Goal: Task Accomplishment & Management: Manage account settings

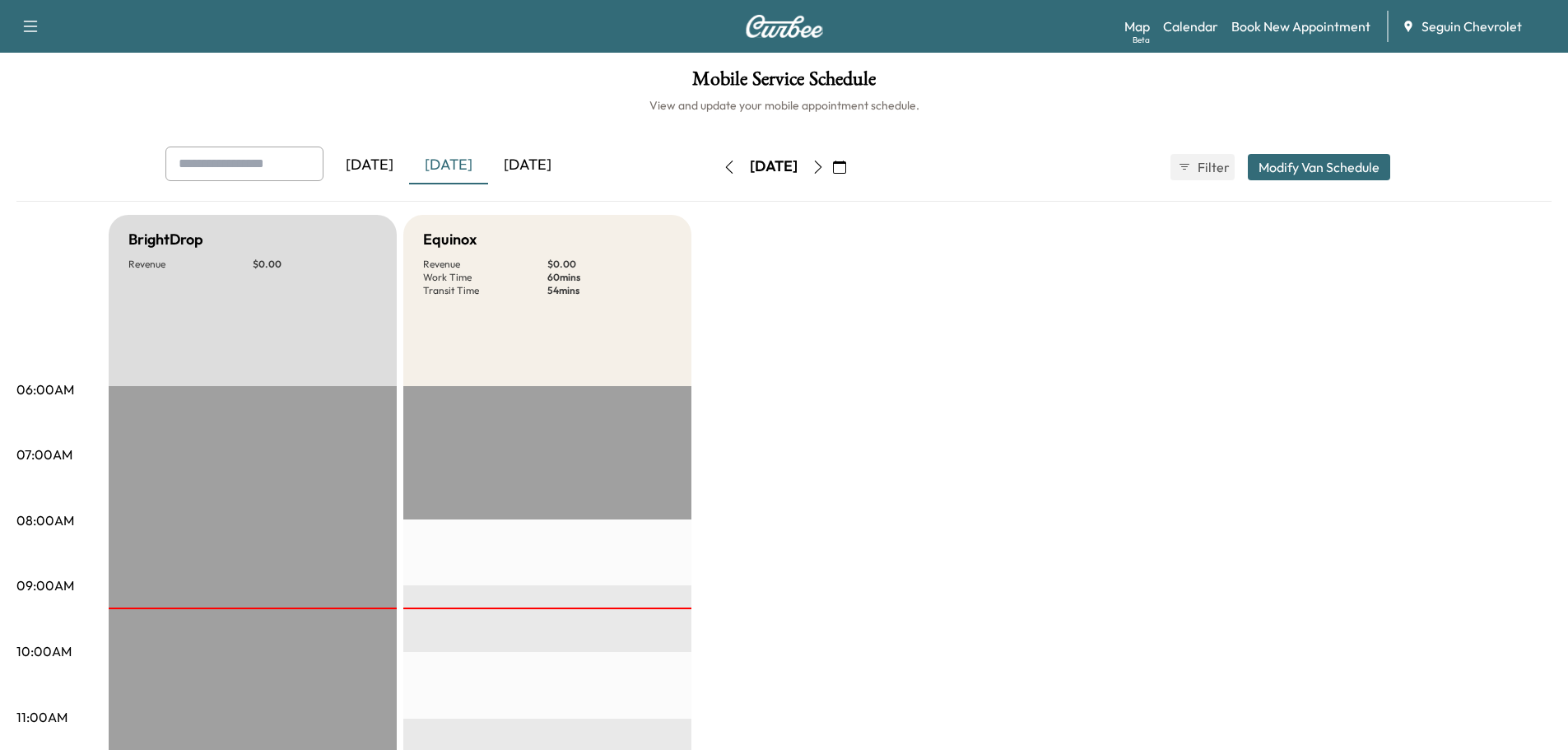
click at [394, 164] on div "[DATE]" at bounding box center [369, 165] width 79 height 38
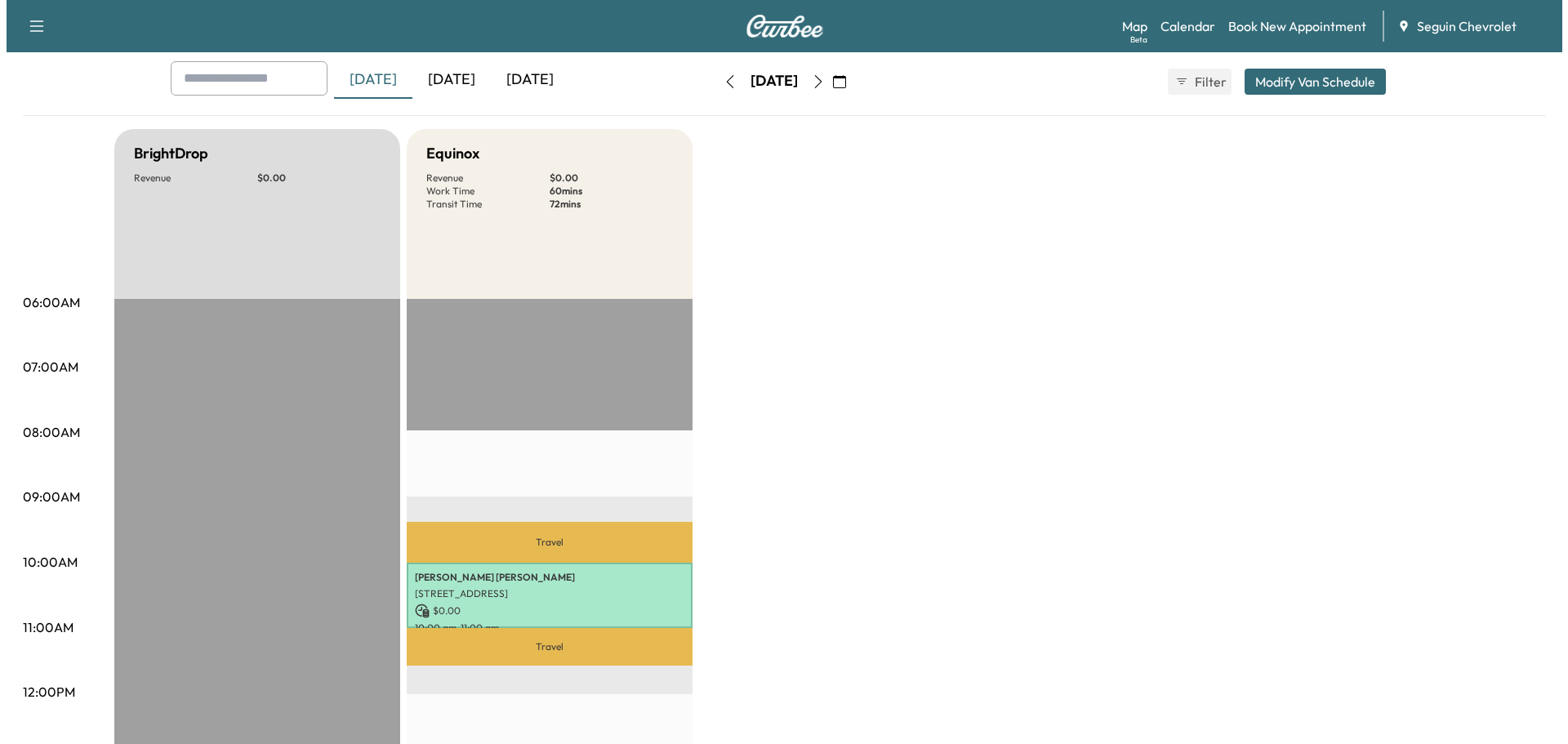
scroll to position [327, 0]
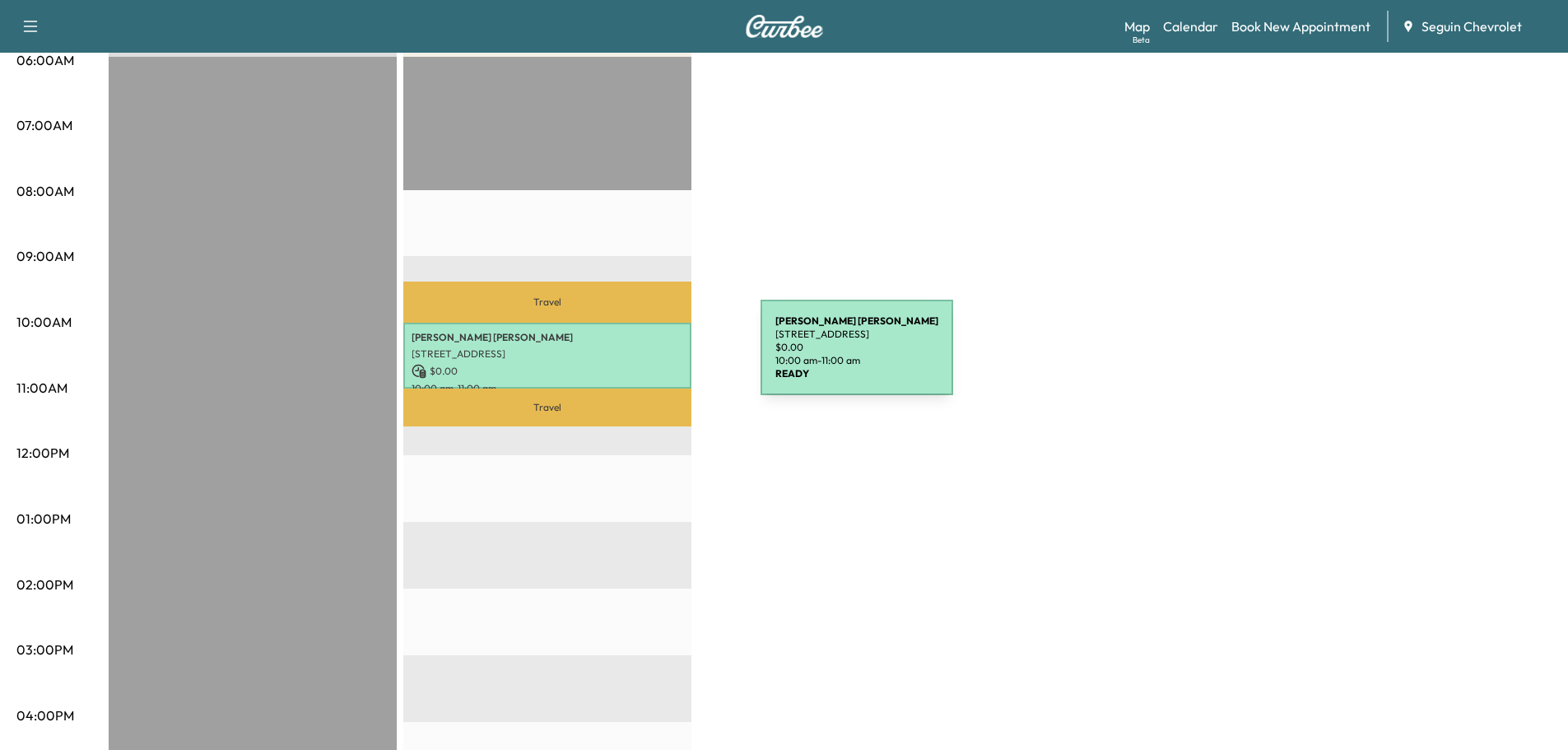
click at [637, 357] on div "[PERSON_NAME] [STREET_ADDRESS][PERSON_NAME] $ 0.00 10:00 am - 11:00 am" at bounding box center [548, 355] width 288 height 66
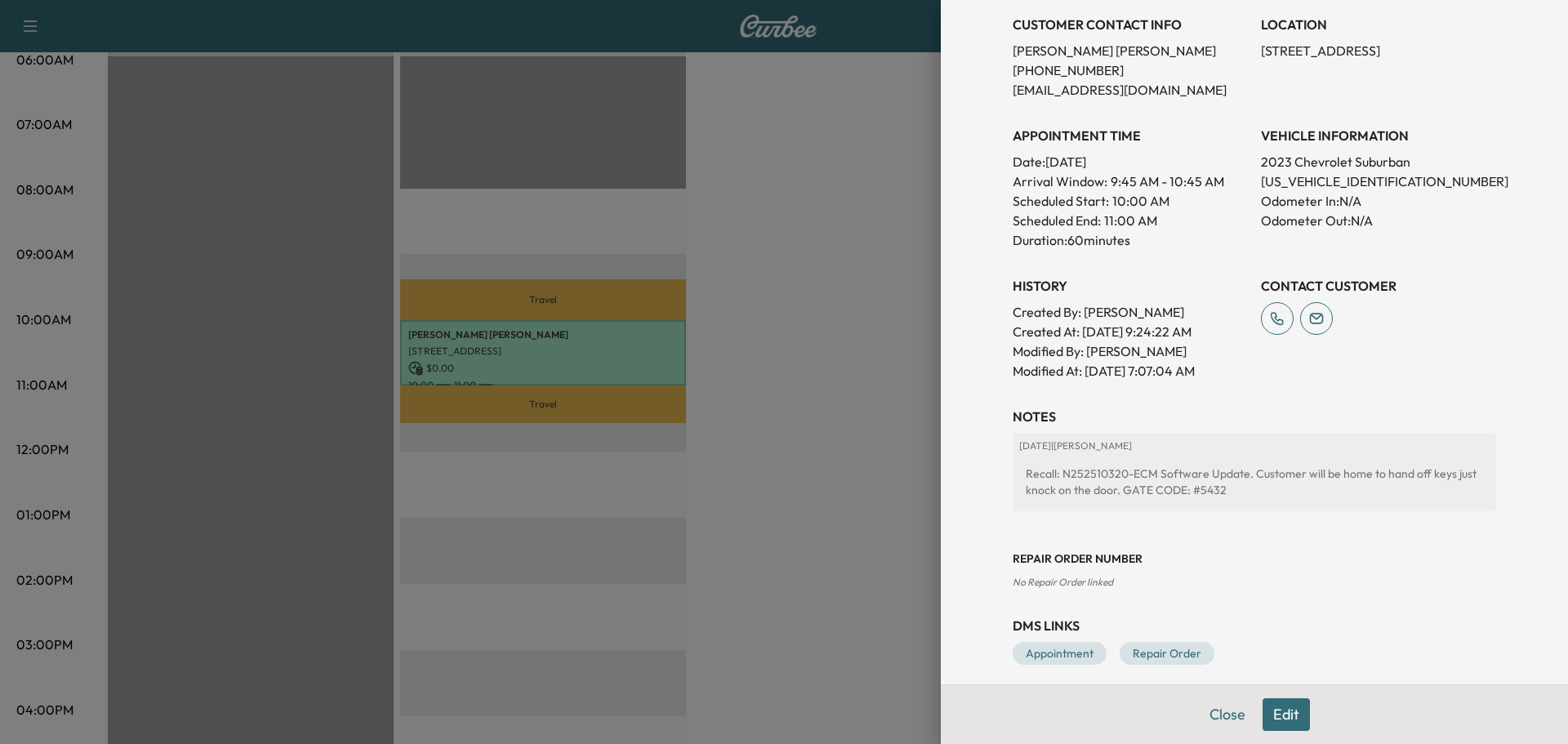
scroll to position [353, 0]
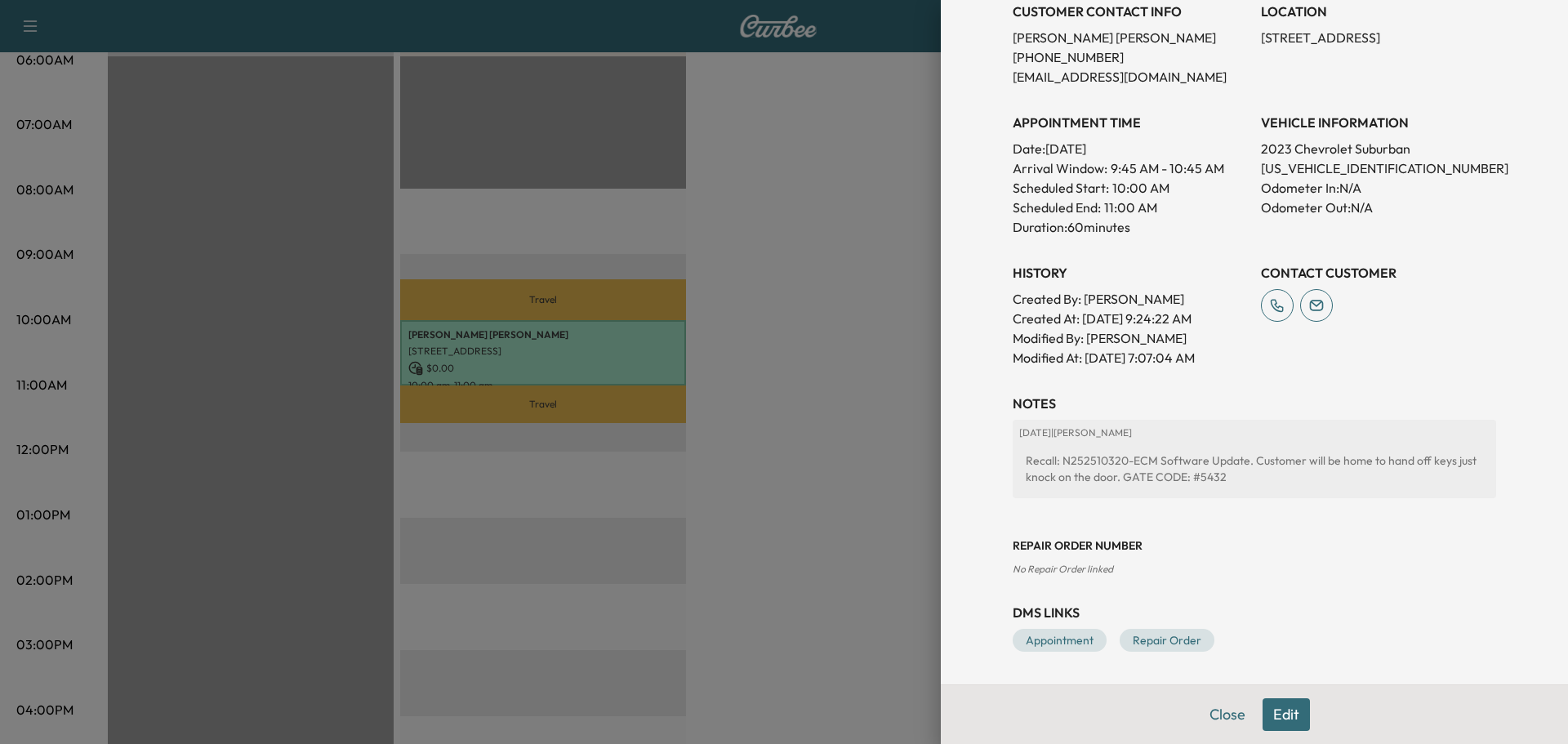
click at [791, 202] on div at bounding box center [784, 372] width 1568 height 744
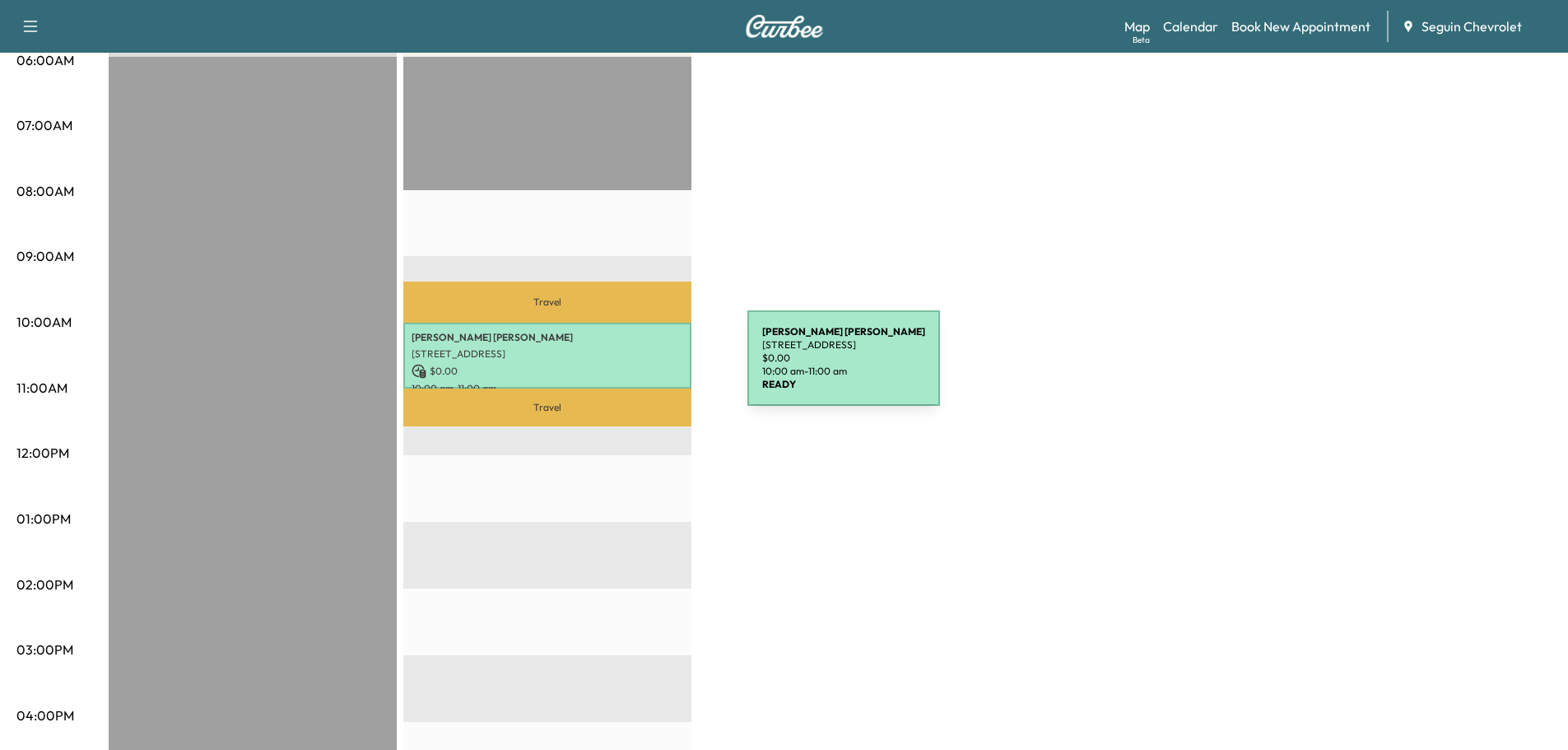
click at [624, 367] on p "$ 0.00" at bounding box center [547, 371] width 271 height 15
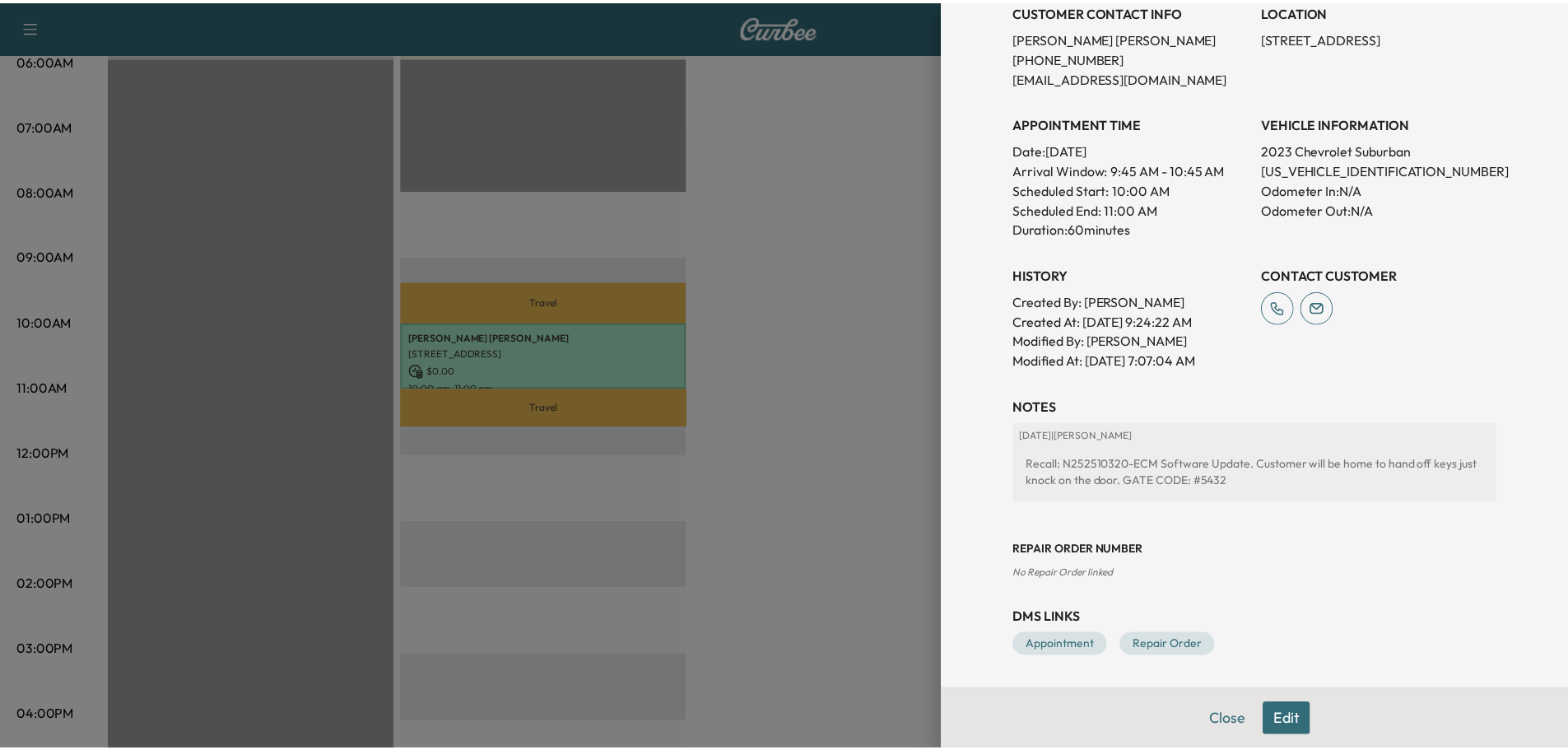
scroll to position [0, 0]
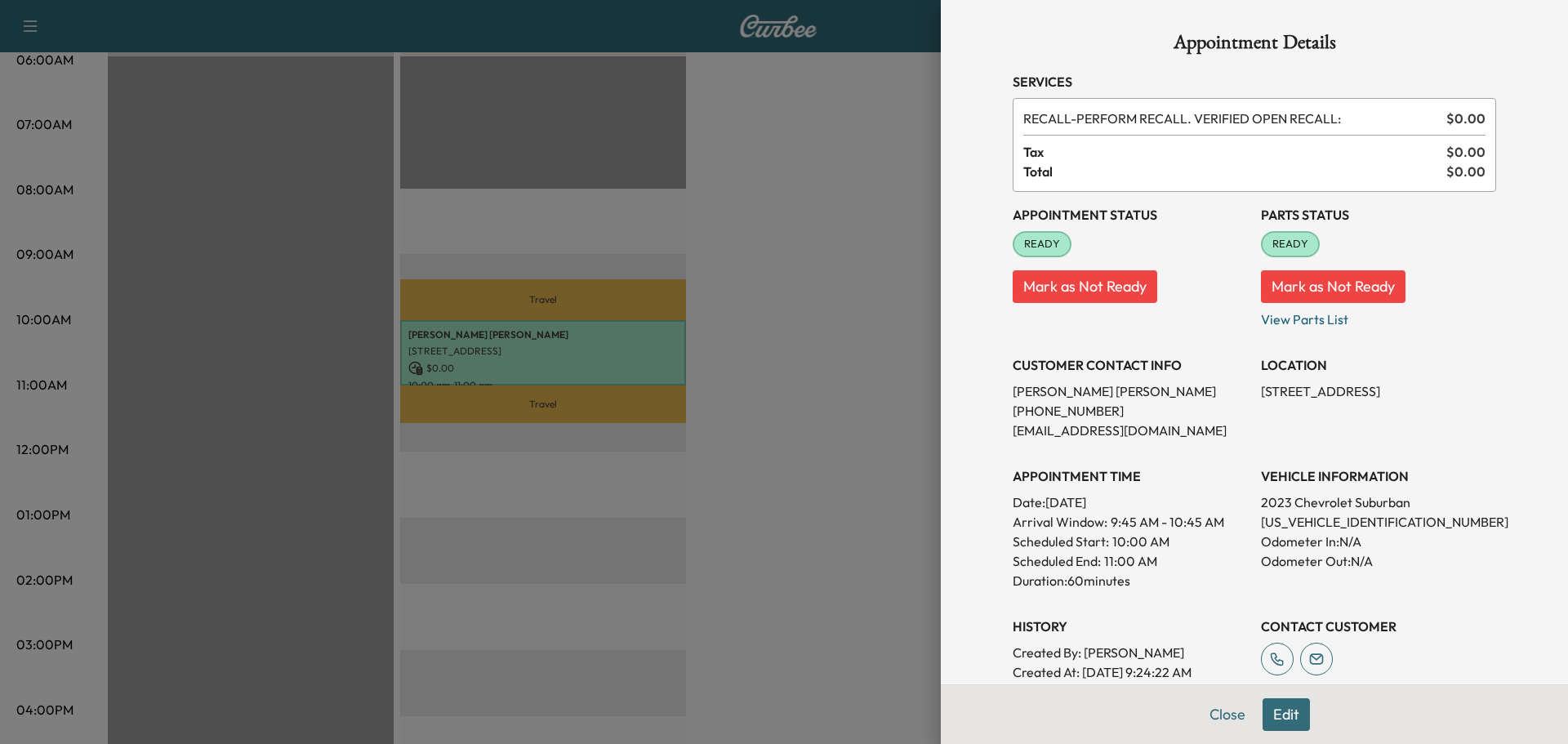
click at [827, 383] on div at bounding box center [784, 372] width 1568 height 744
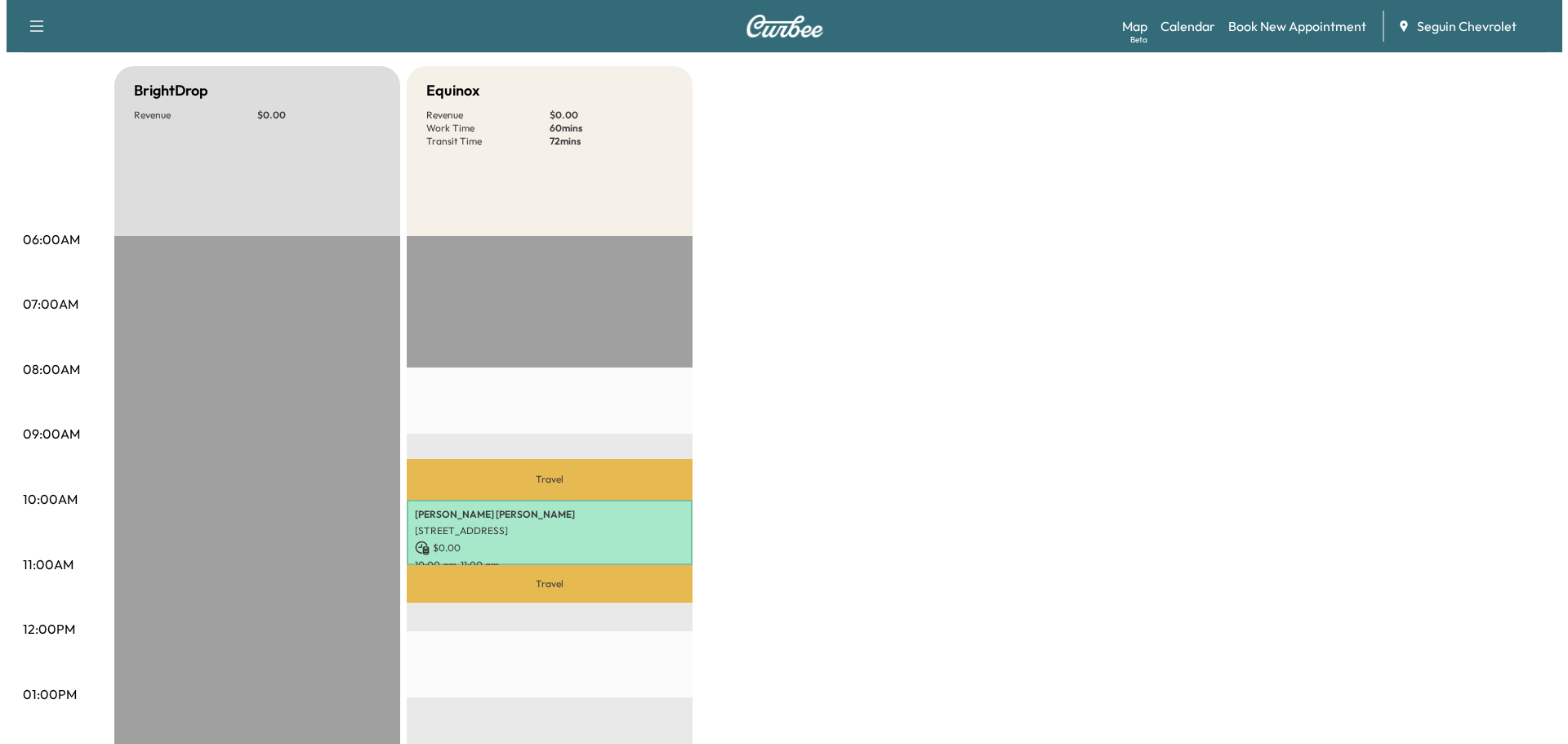
scroll to position [138, 0]
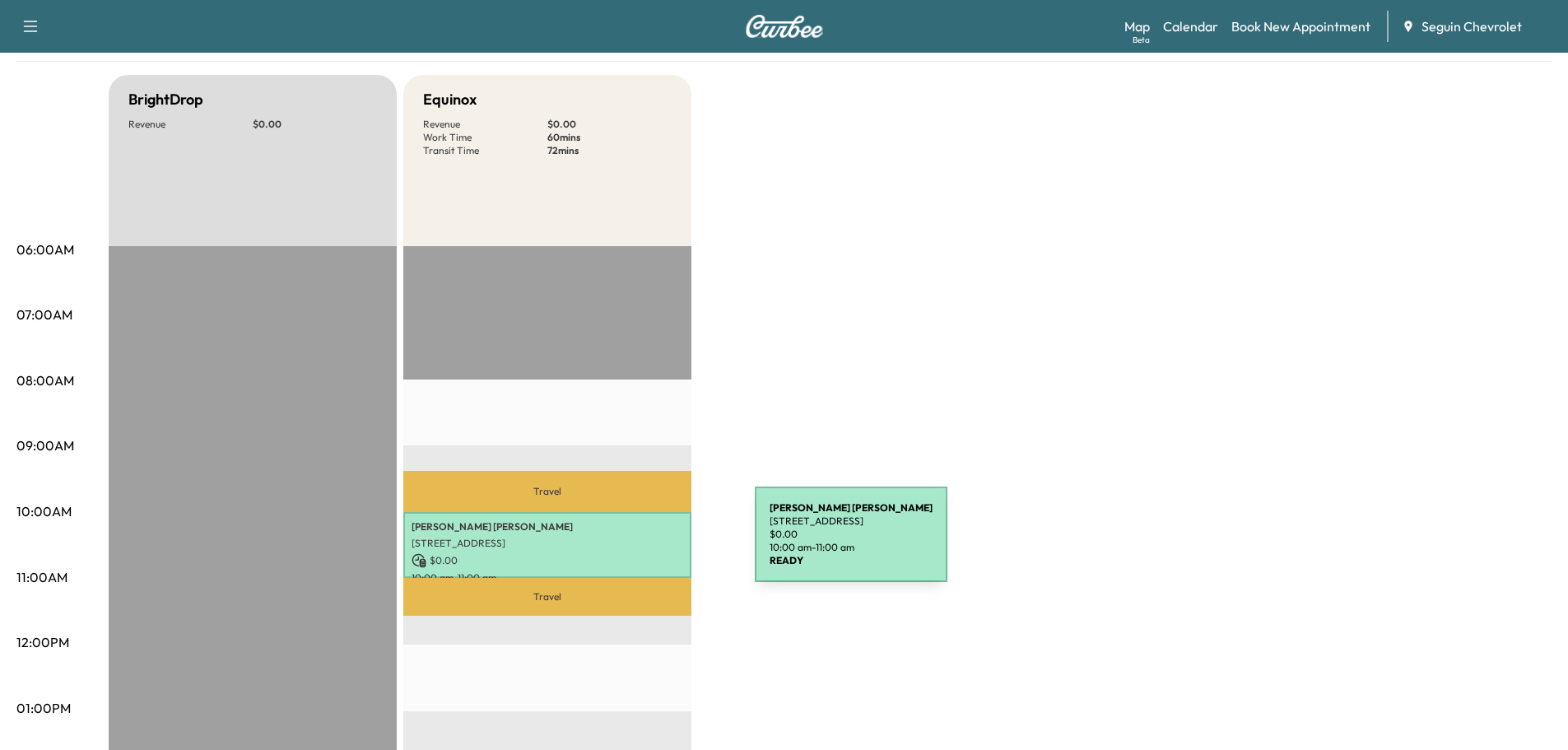
click at [632, 544] on p "[STREET_ADDRESS]" at bounding box center [547, 542] width 271 height 13
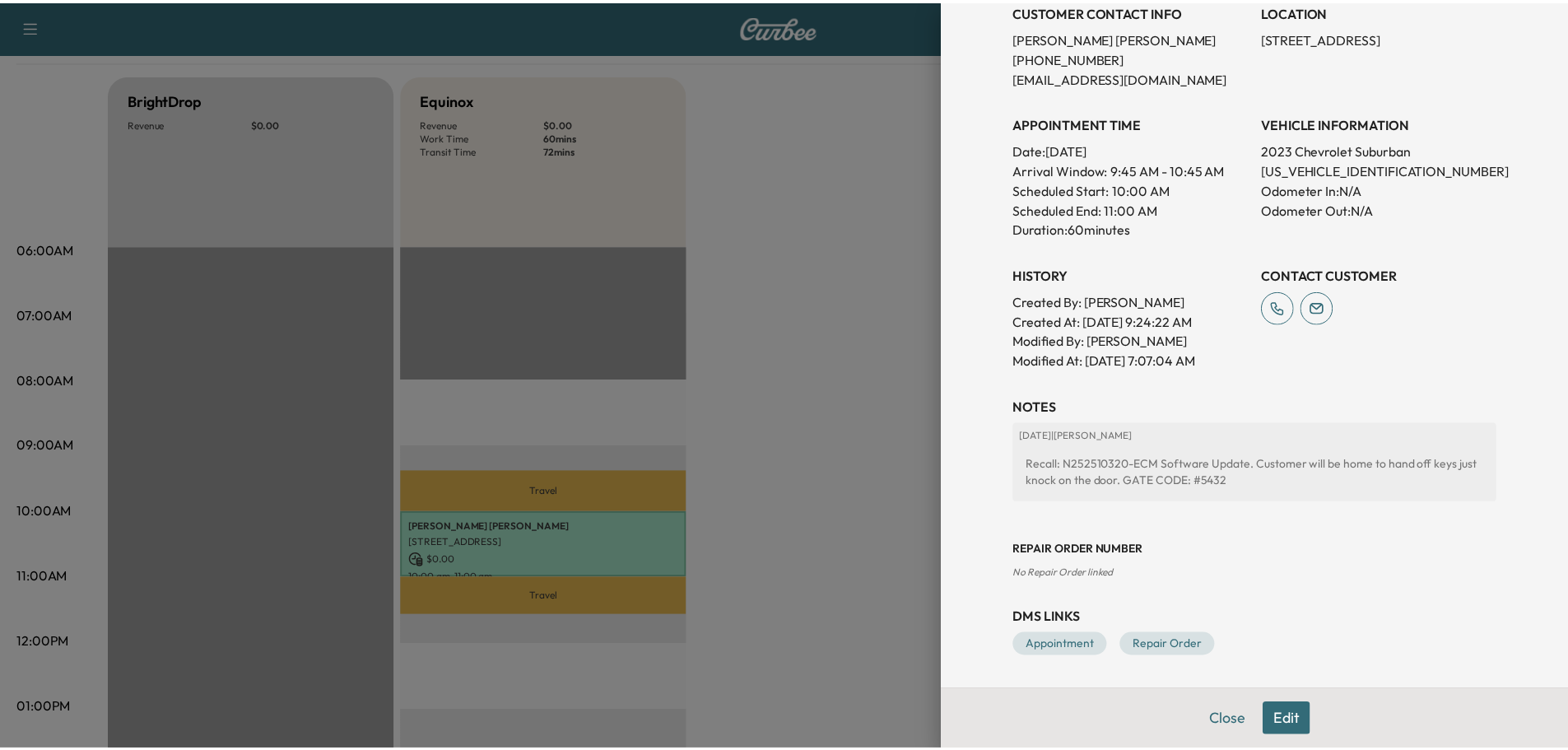
scroll to position [0, 0]
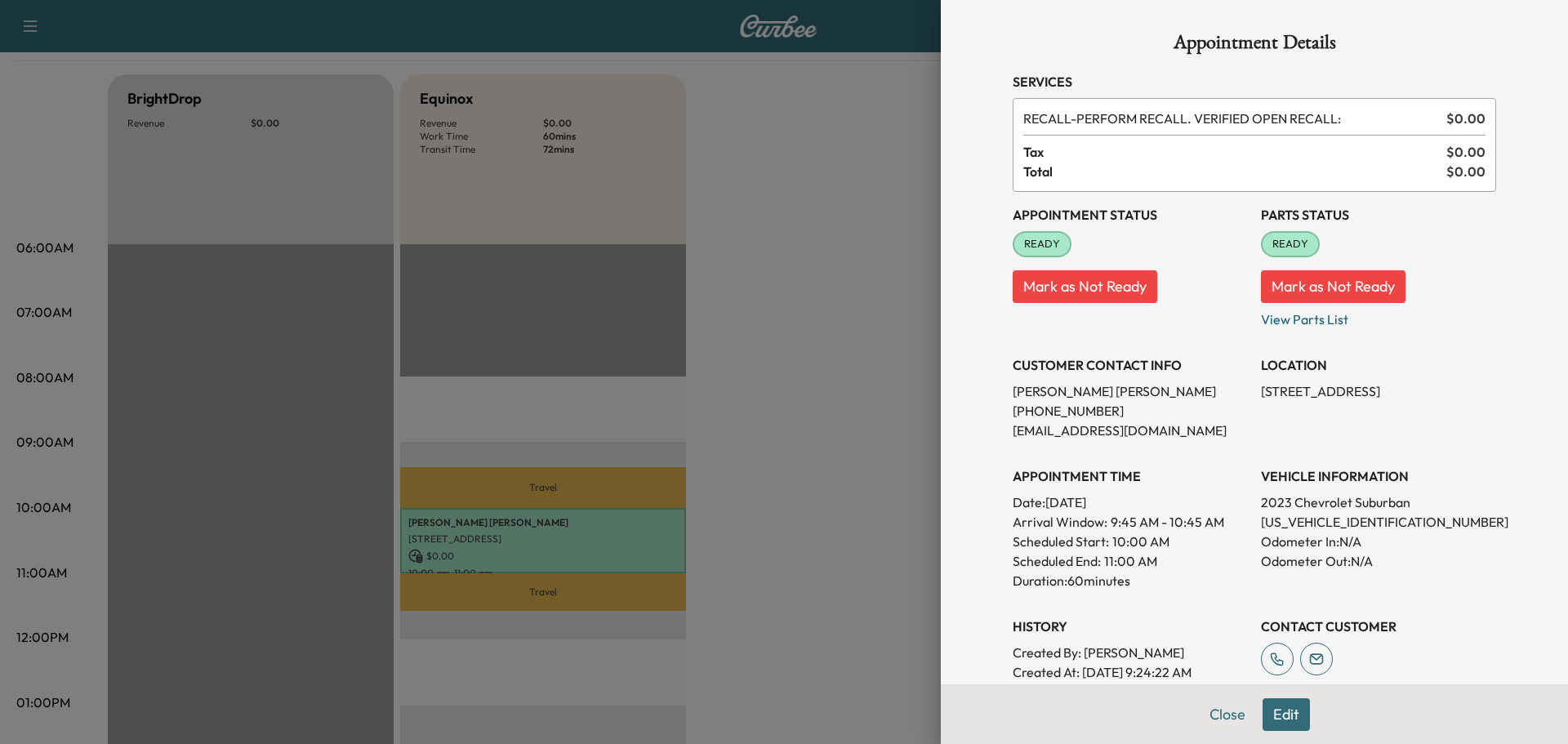
click at [795, 291] on div at bounding box center [784, 372] width 1568 height 744
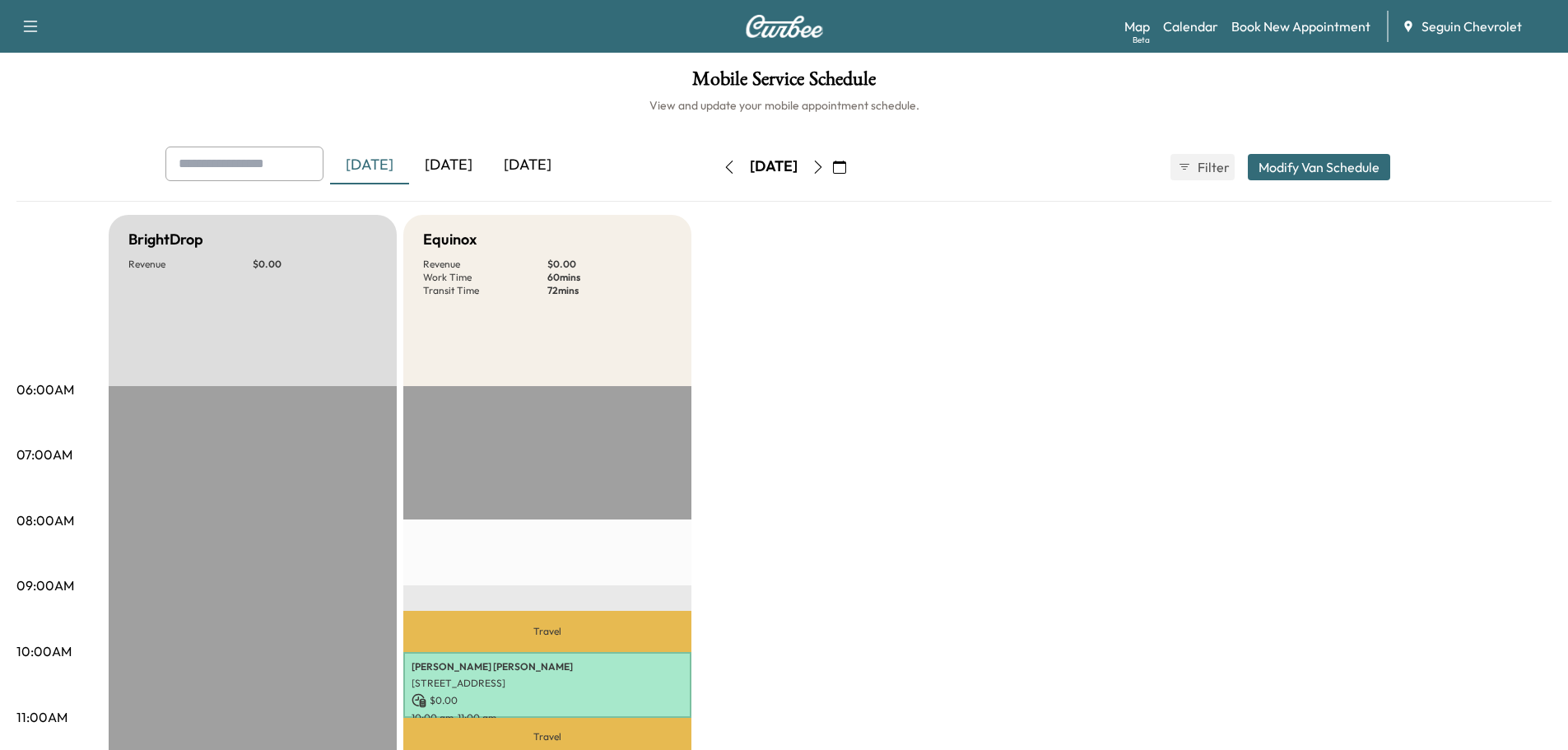
click at [464, 163] on div "[DATE]" at bounding box center [448, 165] width 79 height 38
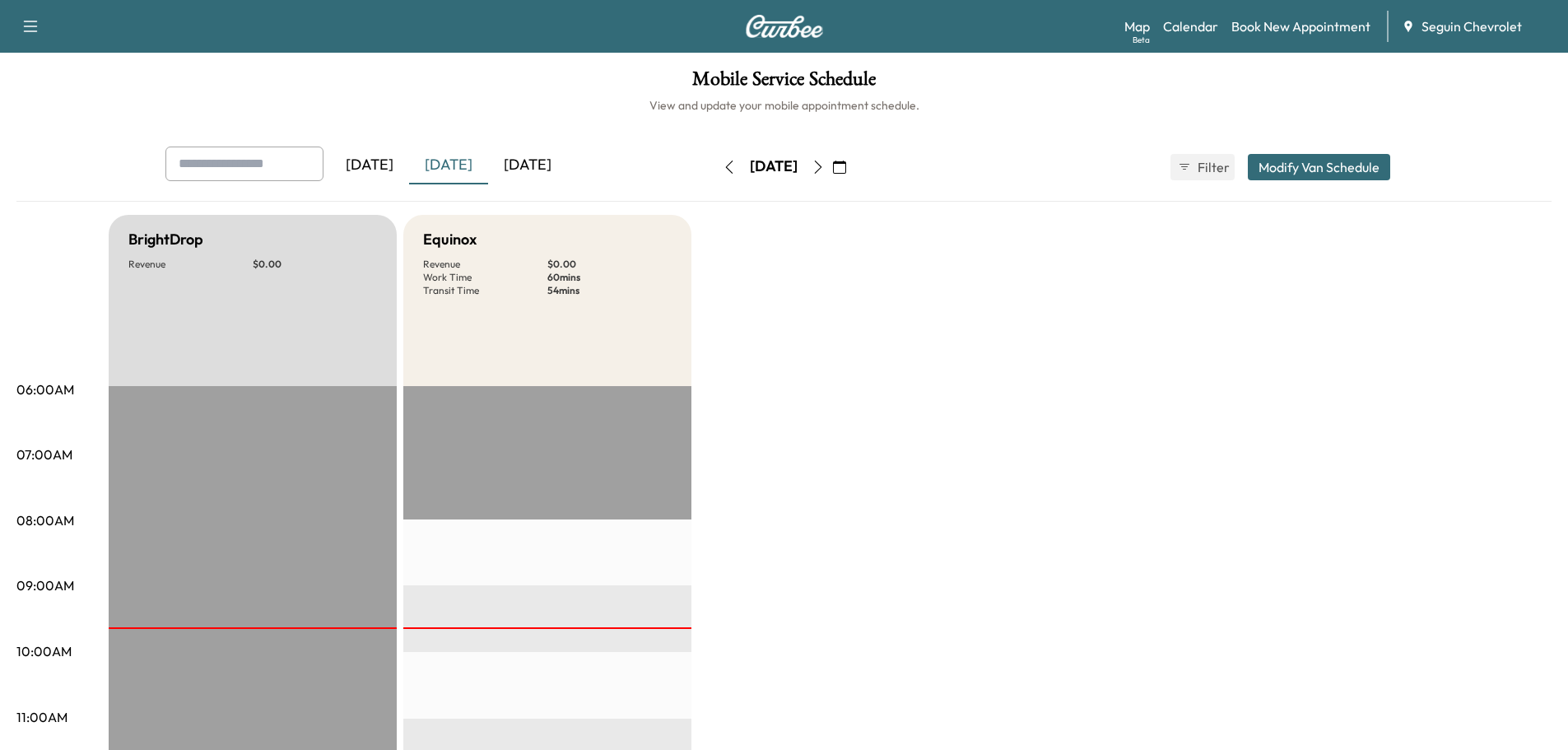
click at [465, 173] on div "[DATE]" at bounding box center [448, 165] width 79 height 38
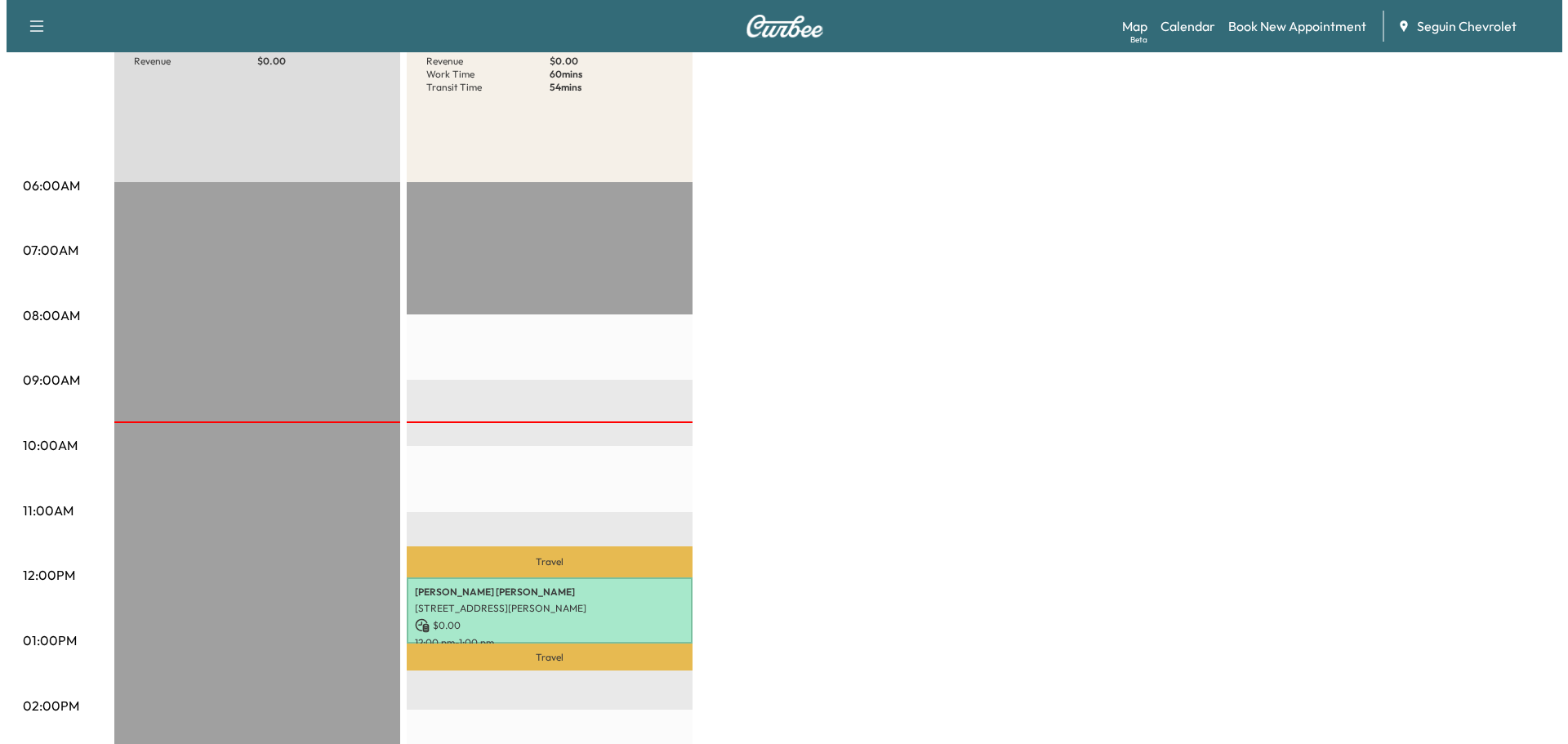
scroll to position [408, 0]
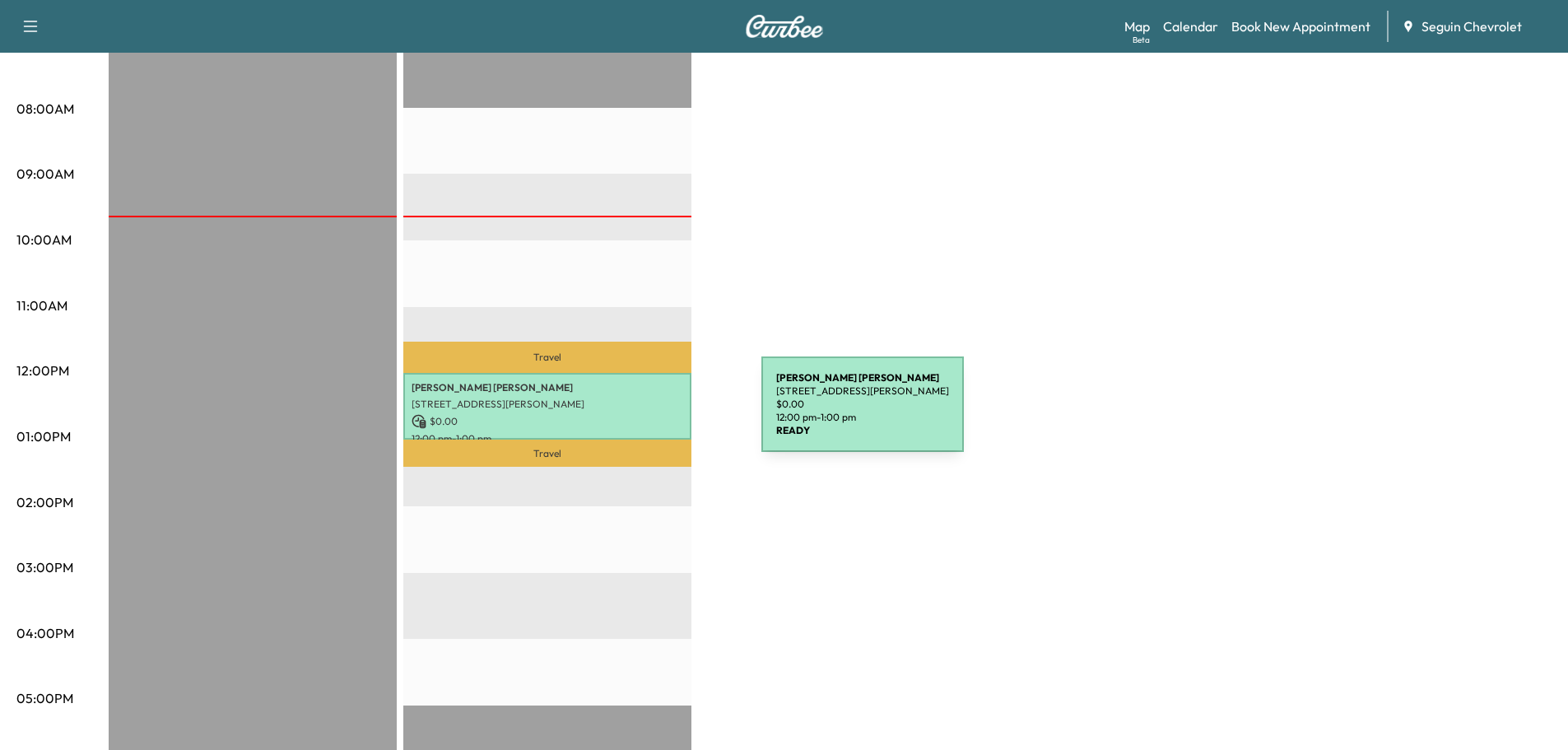
click at [638, 414] on p "$ 0.00" at bounding box center [547, 421] width 271 height 15
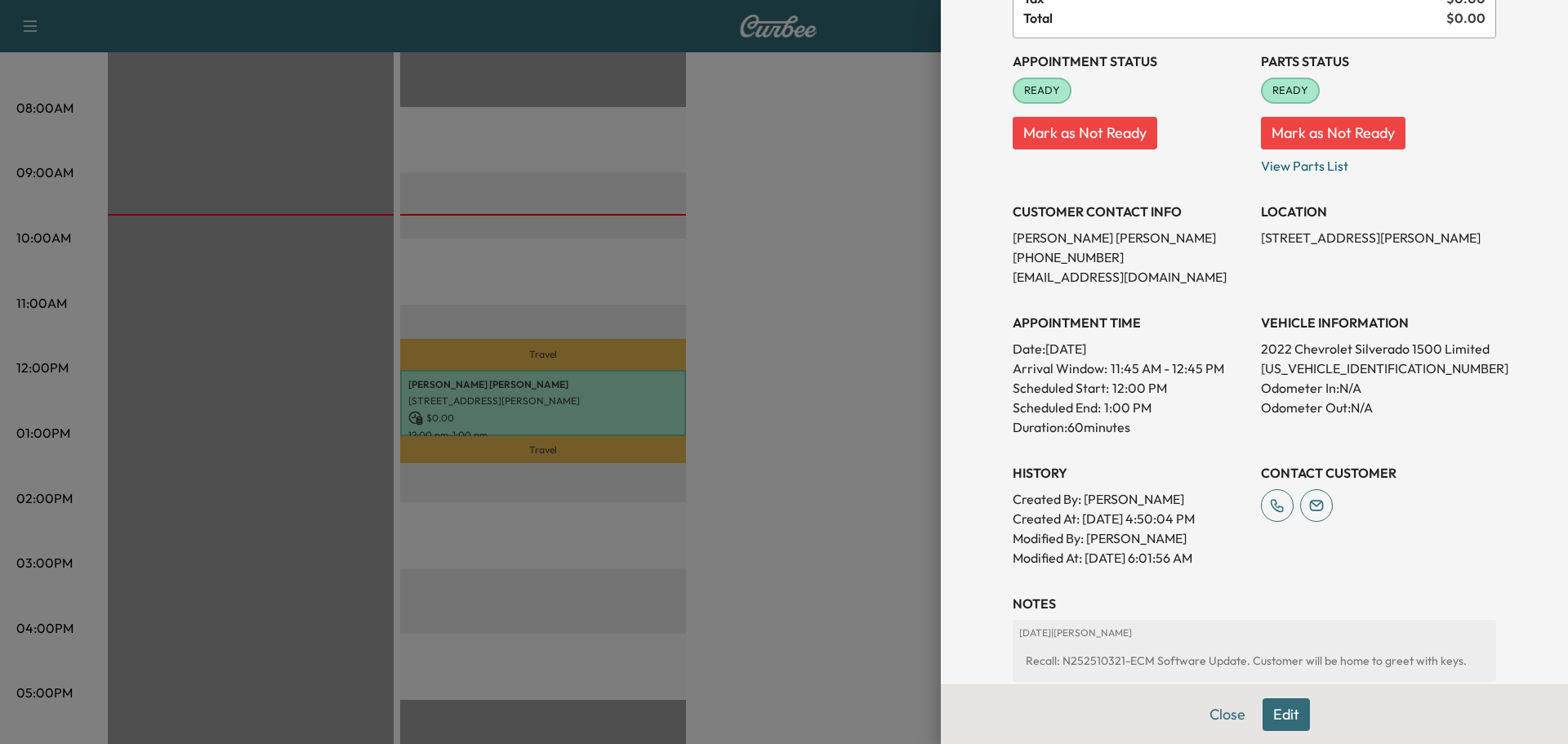
scroll to position [327, 0]
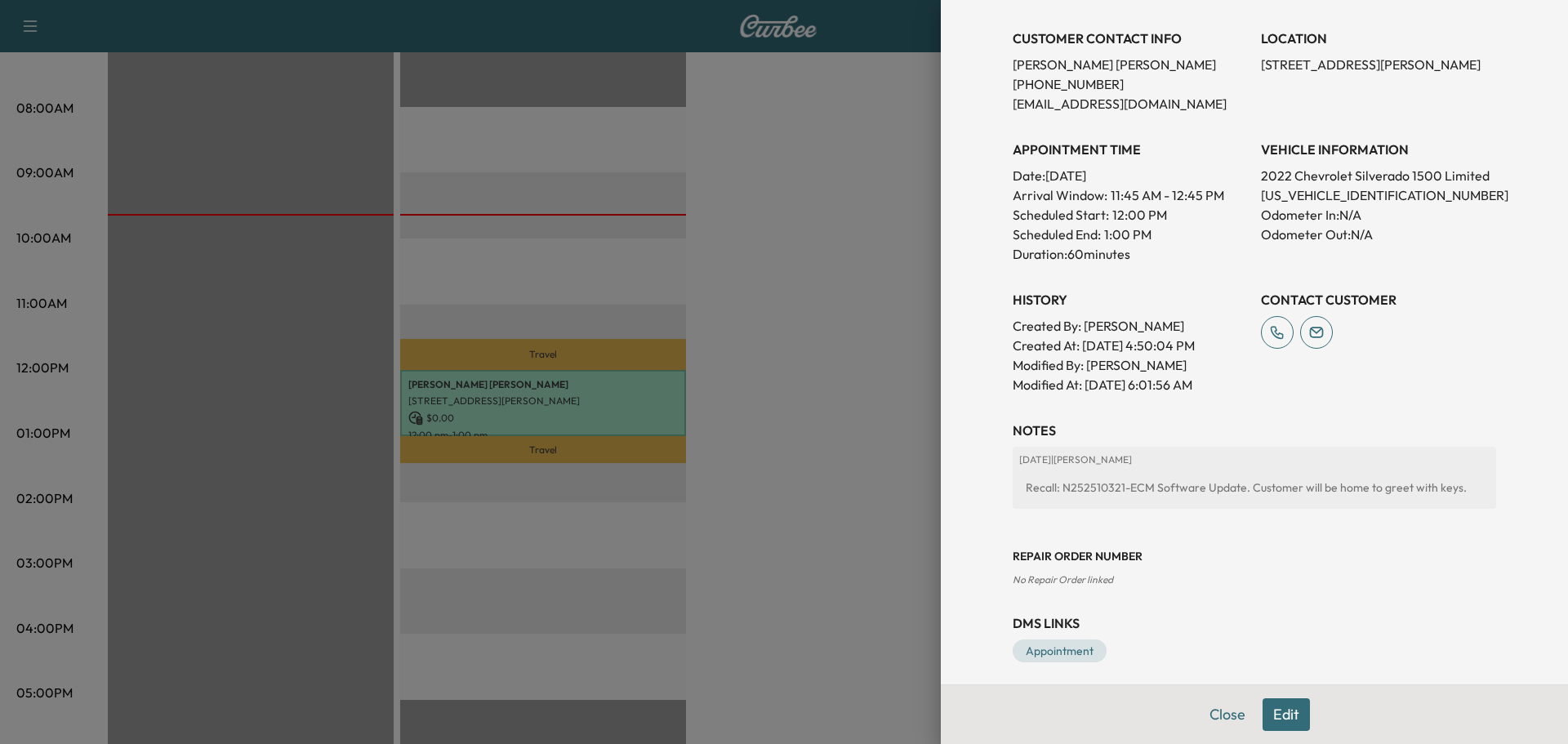
click at [1275, 710] on button "Edit" at bounding box center [1286, 714] width 47 height 32
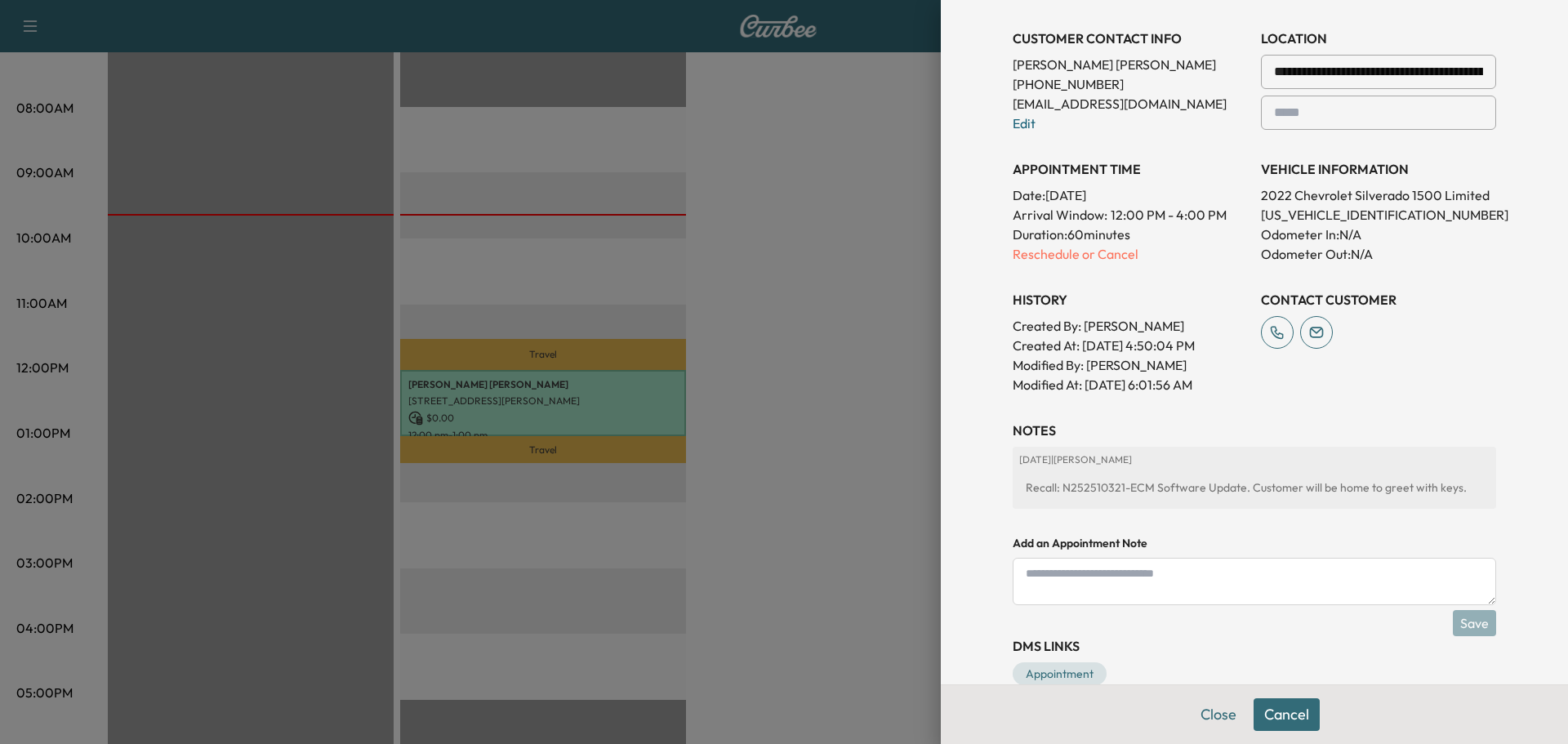
click at [1043, 582] on textarea at bounding box center [1254, 581] width 484 height 47
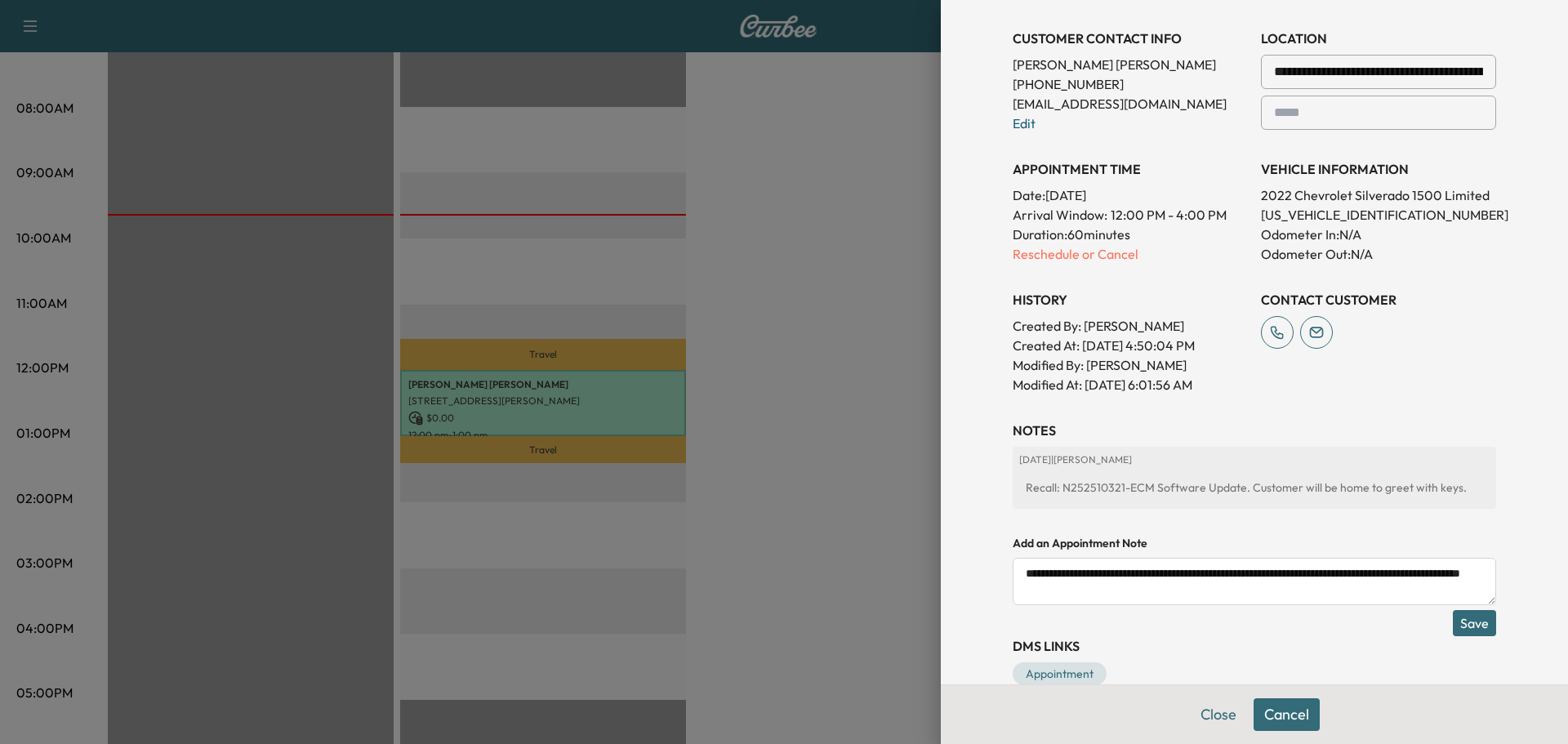
type textarea "**********"
click at [1465, 625] on button "Save" at bounding box center [1473, 623] width 43 height 26
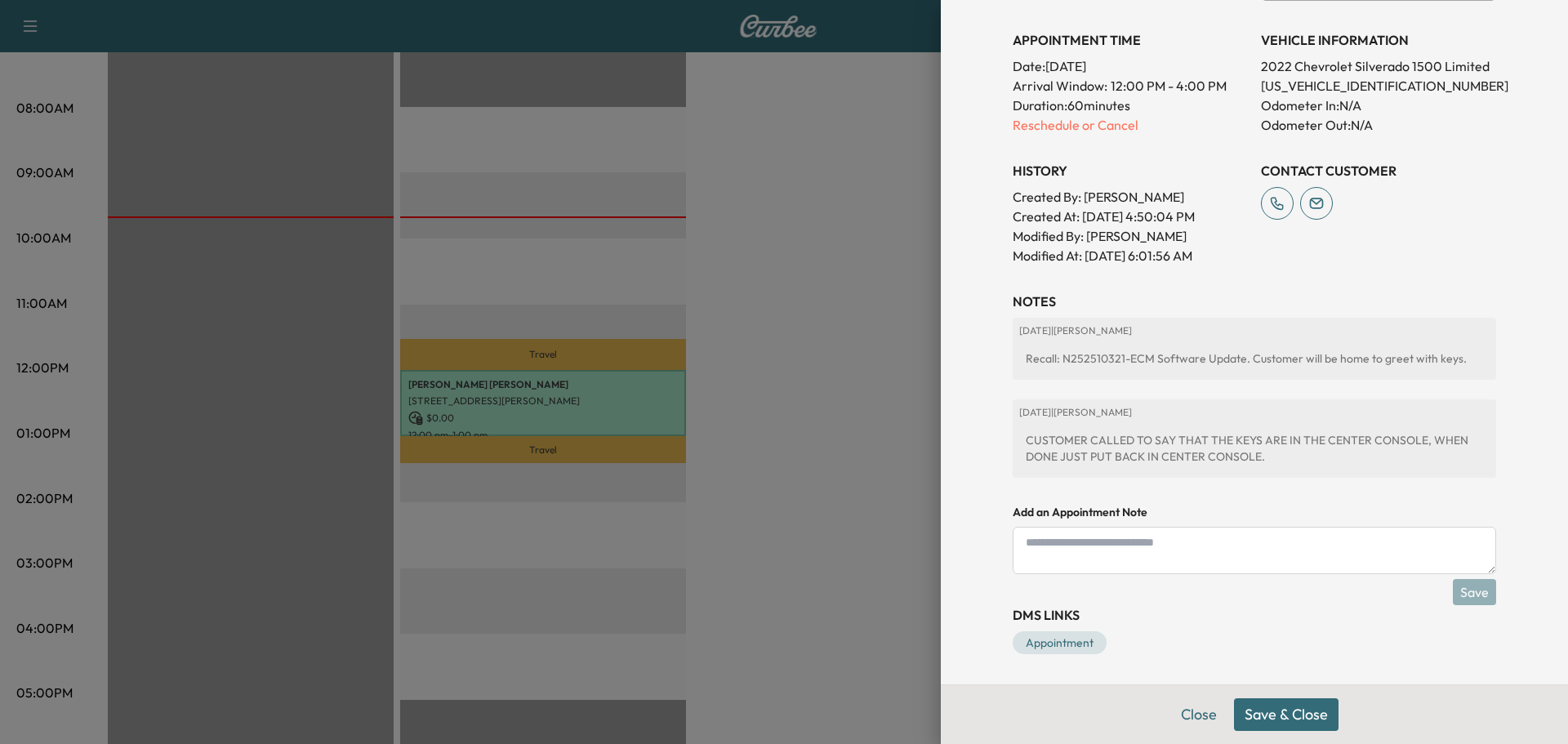
scroll to position [492, 0]
click at [805, 593] on div at bounding box center [784, 372] width 1568 height 744
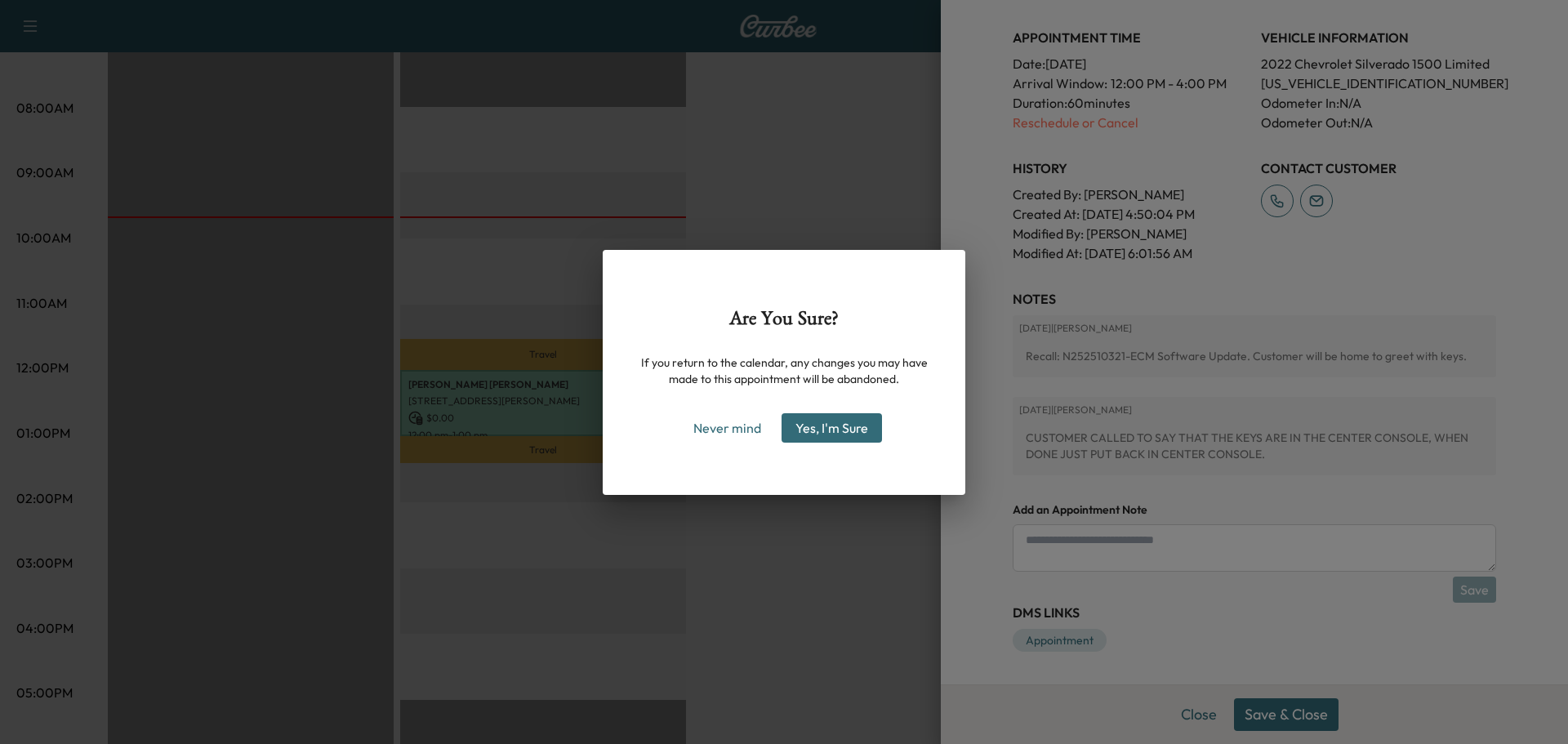
click at [801, 620] on div "Are You Sure? If you return to the calendar, any changes you may have made to t…" at bounding box center [784, 372] width 1568 height 744
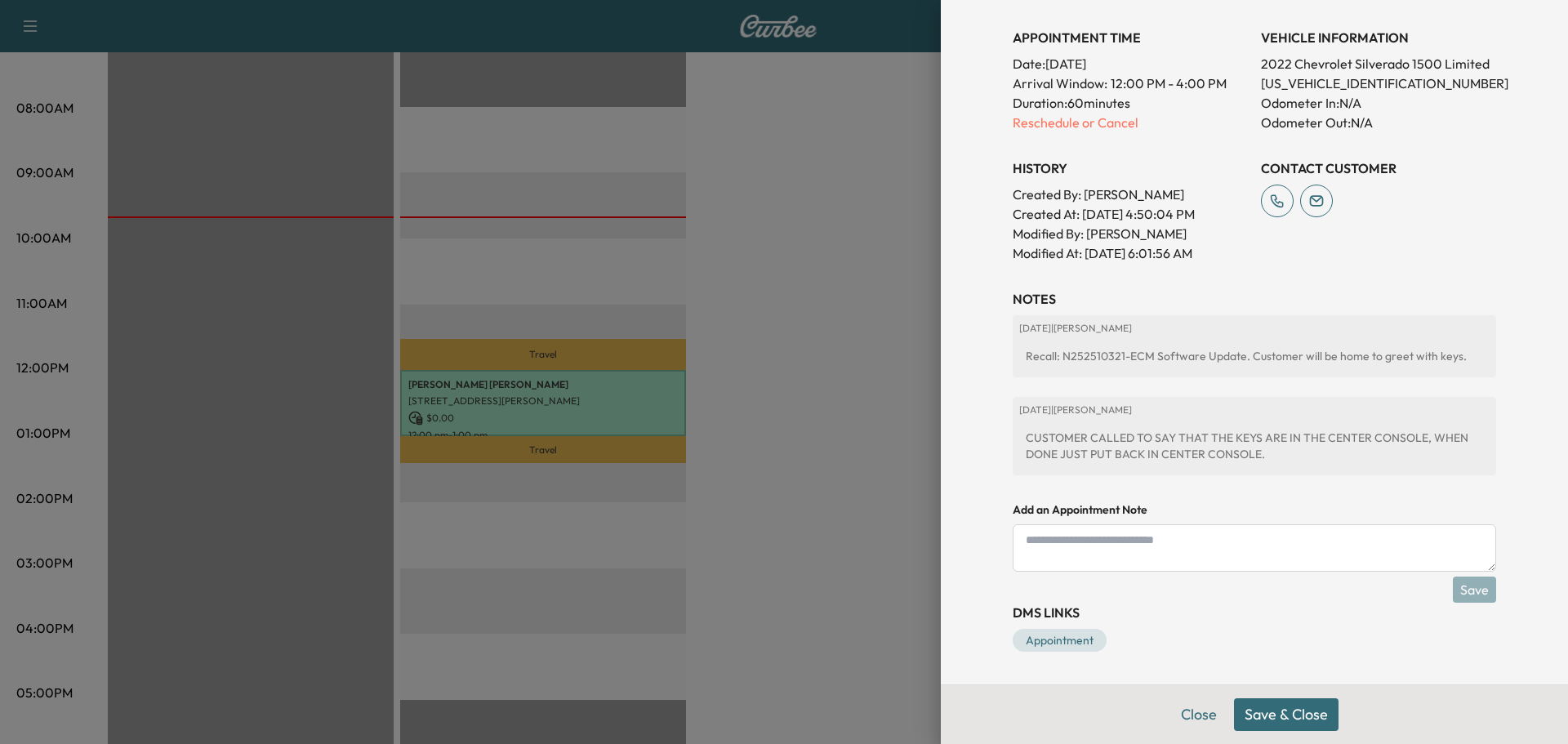
click at [1270, 711] on button "Save & Close" at bounding box center [1286, 714] width 104 height 32
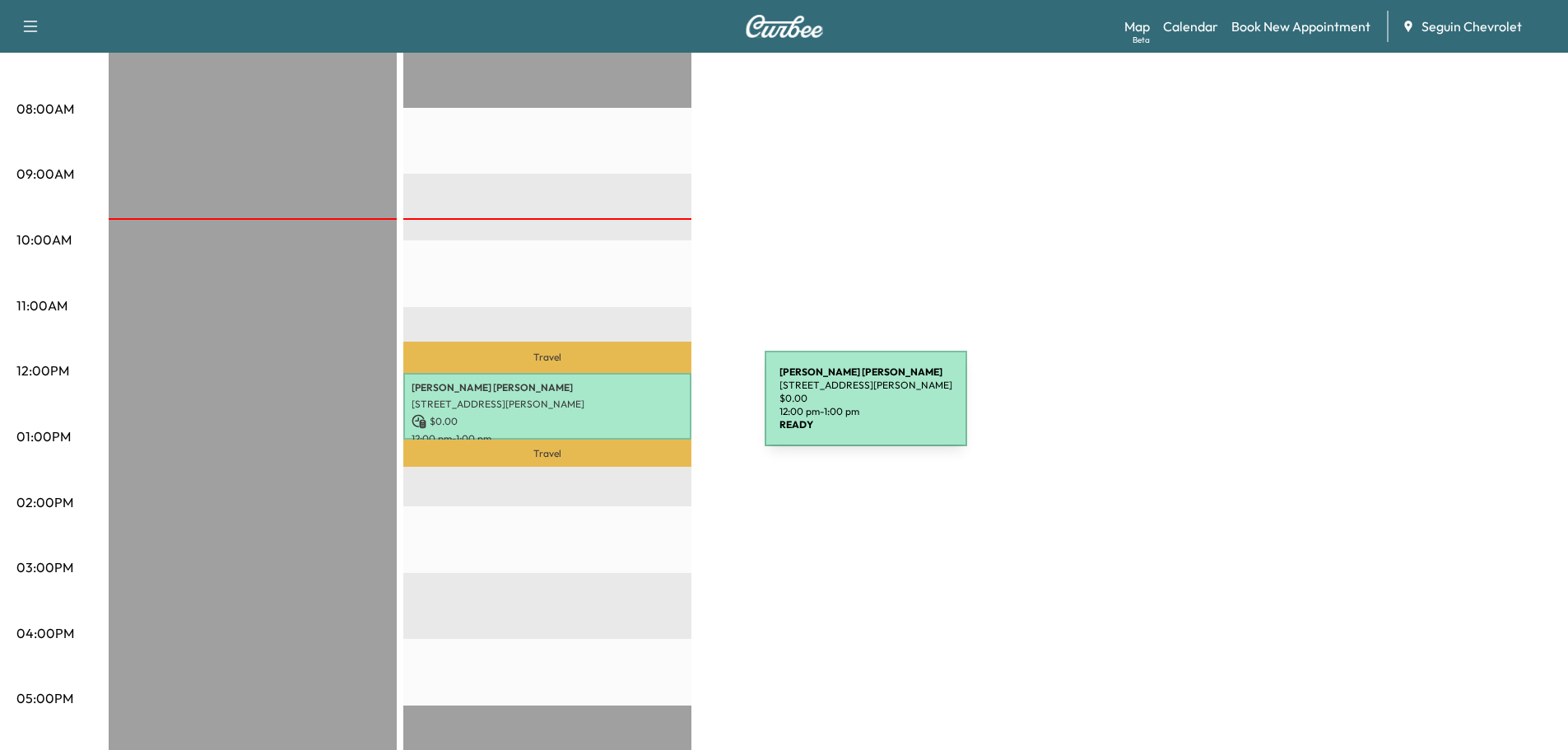
click at [641, 408] on div "[PERSON_NAME] [STREET_ADDRESS][PERSON_NAME] $ 0.00 12:00 pm - 1:00 pm" at bounding box center [548, 405] width 288 height 66
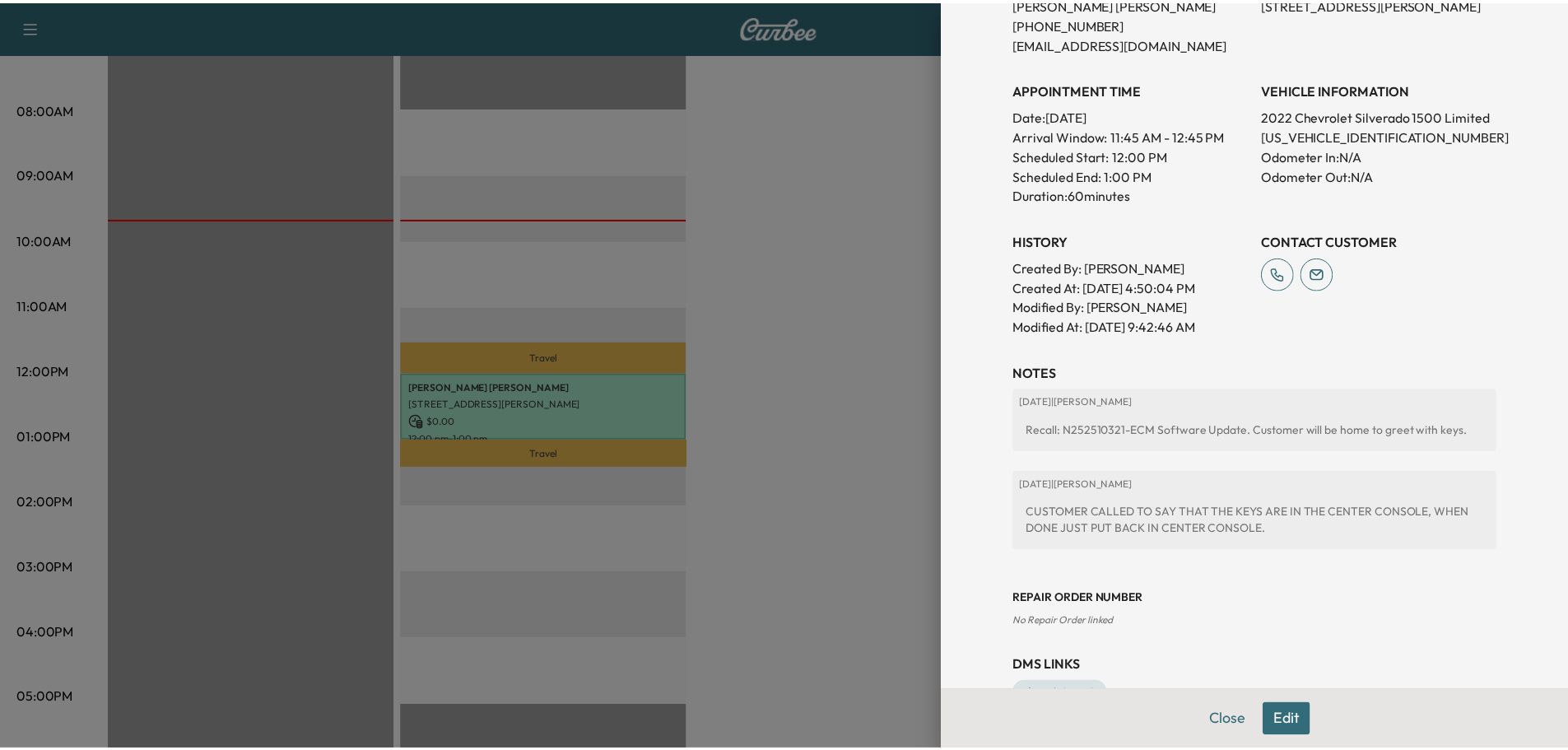
scroll to position [439, 0]
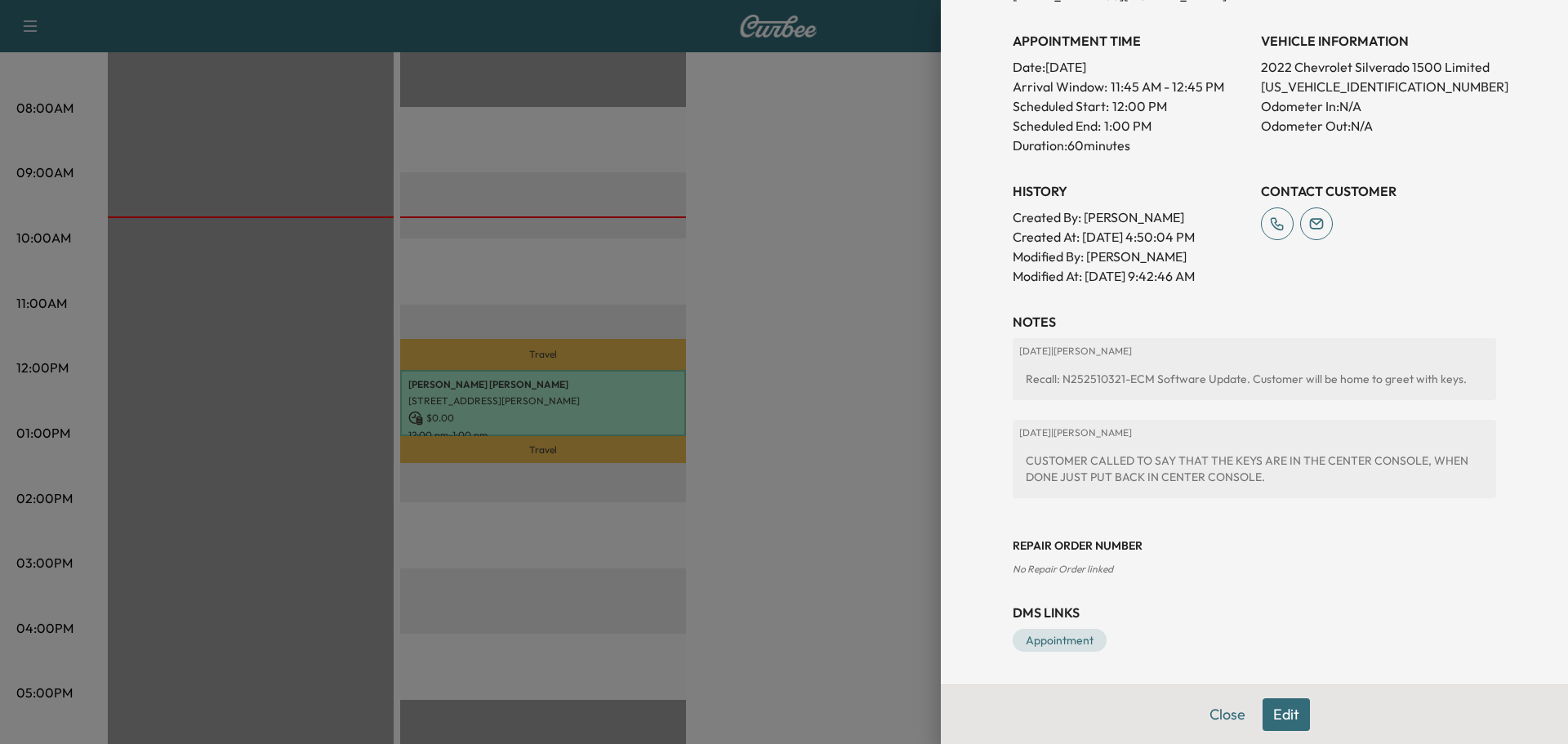
click at [811, 464] on div at bounding box center [784, 372] width 1568 height 744
